Goal: Information Seeking & Learning: Learn about a topic

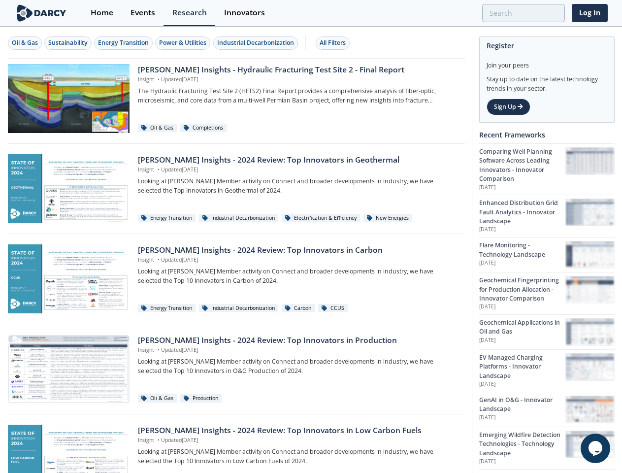
click at [25, 43] on div "Oil & Gas" at bounding box center [25, 42] width 26 height 9
click at [68, 43] on div "Sustainability" at bounding box center [67, 42] width 39 height 9
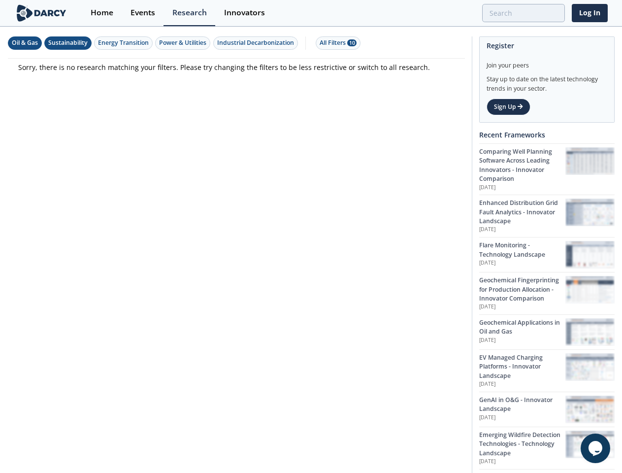
click at [124, 43] on div "Energy Transition" at bounding box center [123, 42] width 51 height 9
click at [184, 43] on div "Power & Utilities" at bounding box center [182, 42] width 47 height 9
